Goal: Task Accomplishment & Management: Use online tool/utility

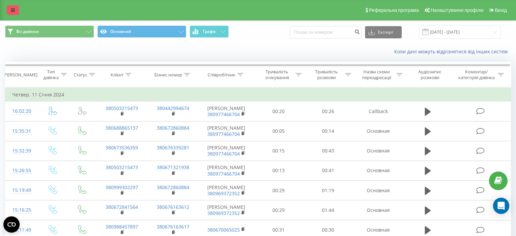
click at [9, 8] on link at bounding box center [13, 9] width 12 height 9
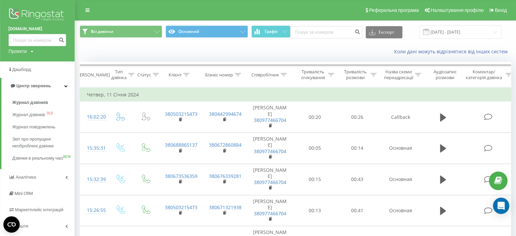
click at [33, 12] on img at bounding box center [37, 15] width 58 height 17
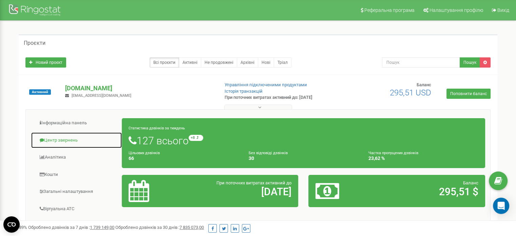
click at [73, 140] on link "Центр звернень" at bounding box center [76, 140] width 91 height 17
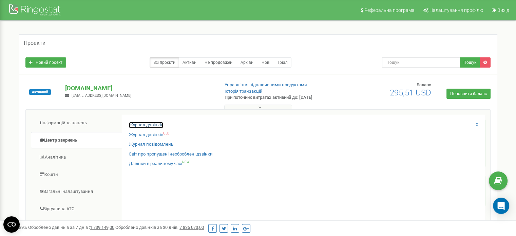
click at [137, 127] on link "Журнал дзвінків" at bounding box center [146, 125] width 34 height 6
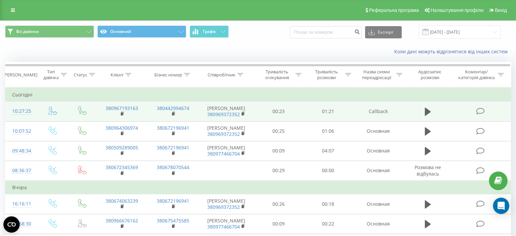
click at [484, 110] on icon at bounding box center [480, 111] width 8 height 7
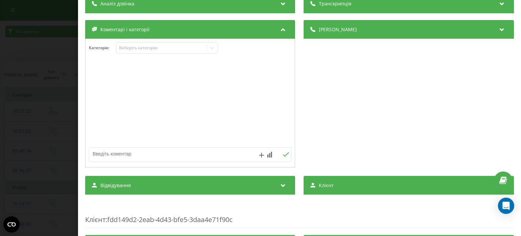
scroll to position [102, 0]
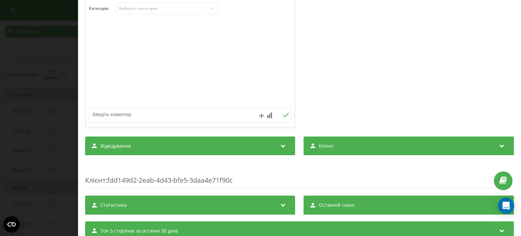
click at [130, 146] on span "Відвідування" at bounding box center [115, 145] width 31 height 7
